Goal: Task Accomplishment & Management: Use online tool/utility

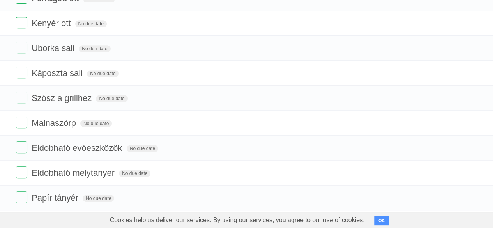
scroll to position [283, 0]
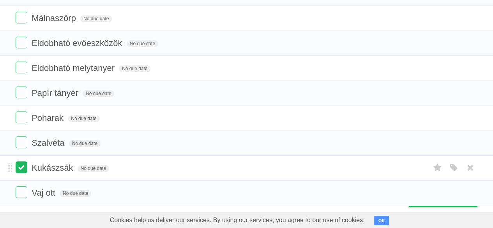
click at [20, 164] on label at bounding box center [22, 167] width 12 height 12
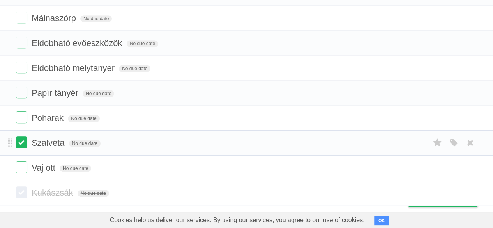
click at [25, 139] on label at bounding box center [22, 142] width 12 height 12
click at [20, 86] on label at bounding box center [22, 92] width 12 height 12
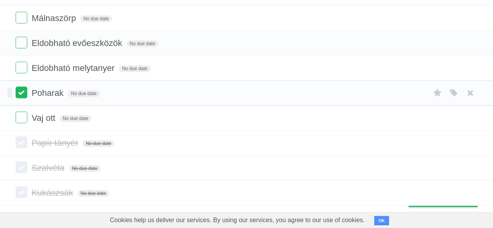
click at [22, 88] on label at bounding box center [22, 92] width 12 height 12
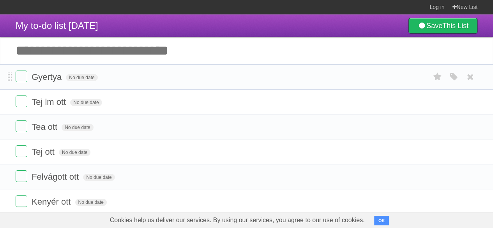
click at [7, 77] on li "Gyertya No due date White Red Blue Green Purple Orange" at bounding box center [246, 76] width 493 height 25
click at [73, 76] on span "No due date" at bounding box center [82, 77] width 32 height 7
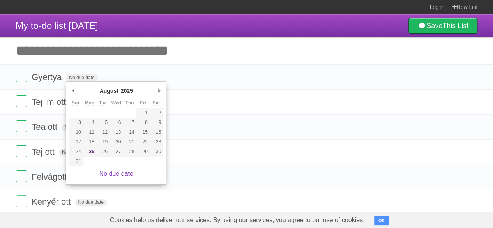
click at [224, 49] on input "Add another task" at bounding box center [246, 50] width 493 height 27
